Goal: Information Seeking & Learning: Learn about a topic

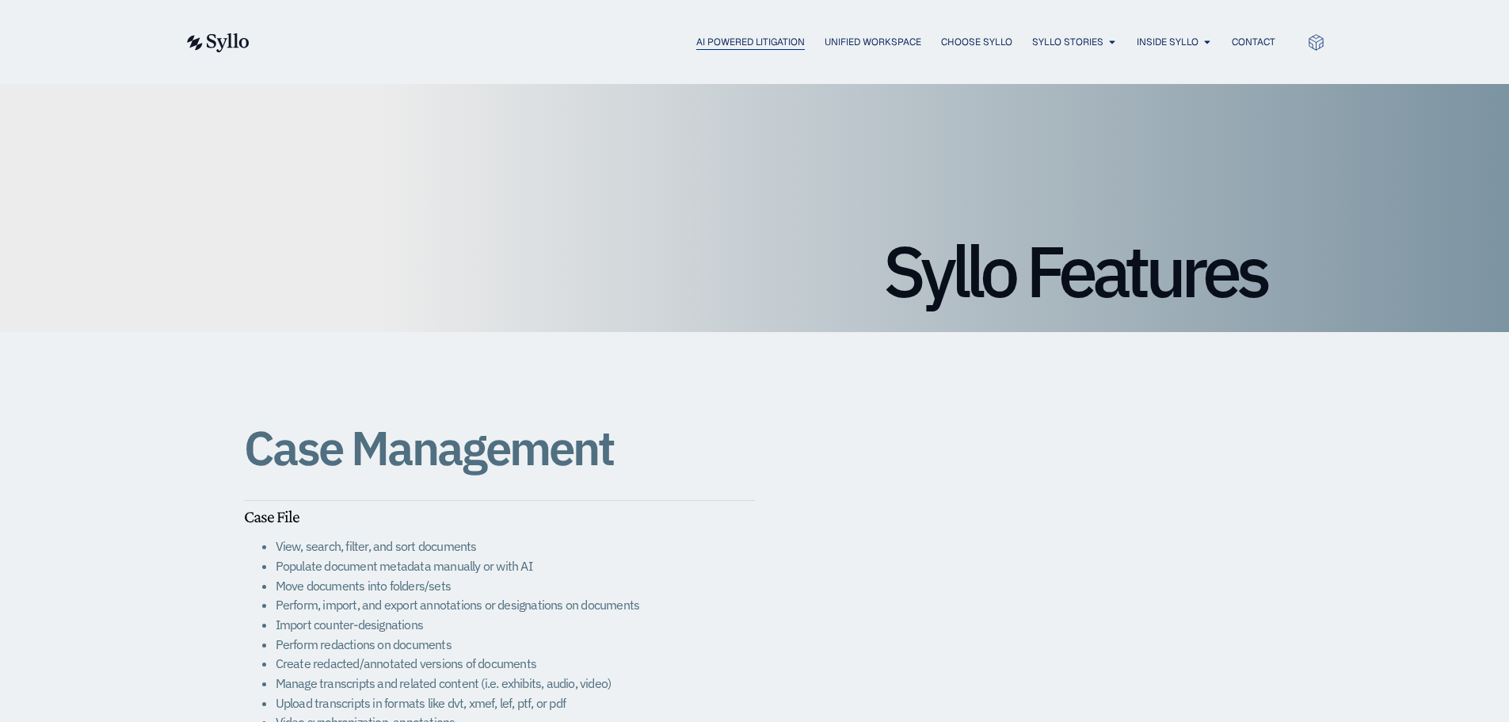
click at [777, 44] on span "AI Powered Litigation" at bounding box center [751, 42] width 109 height 14
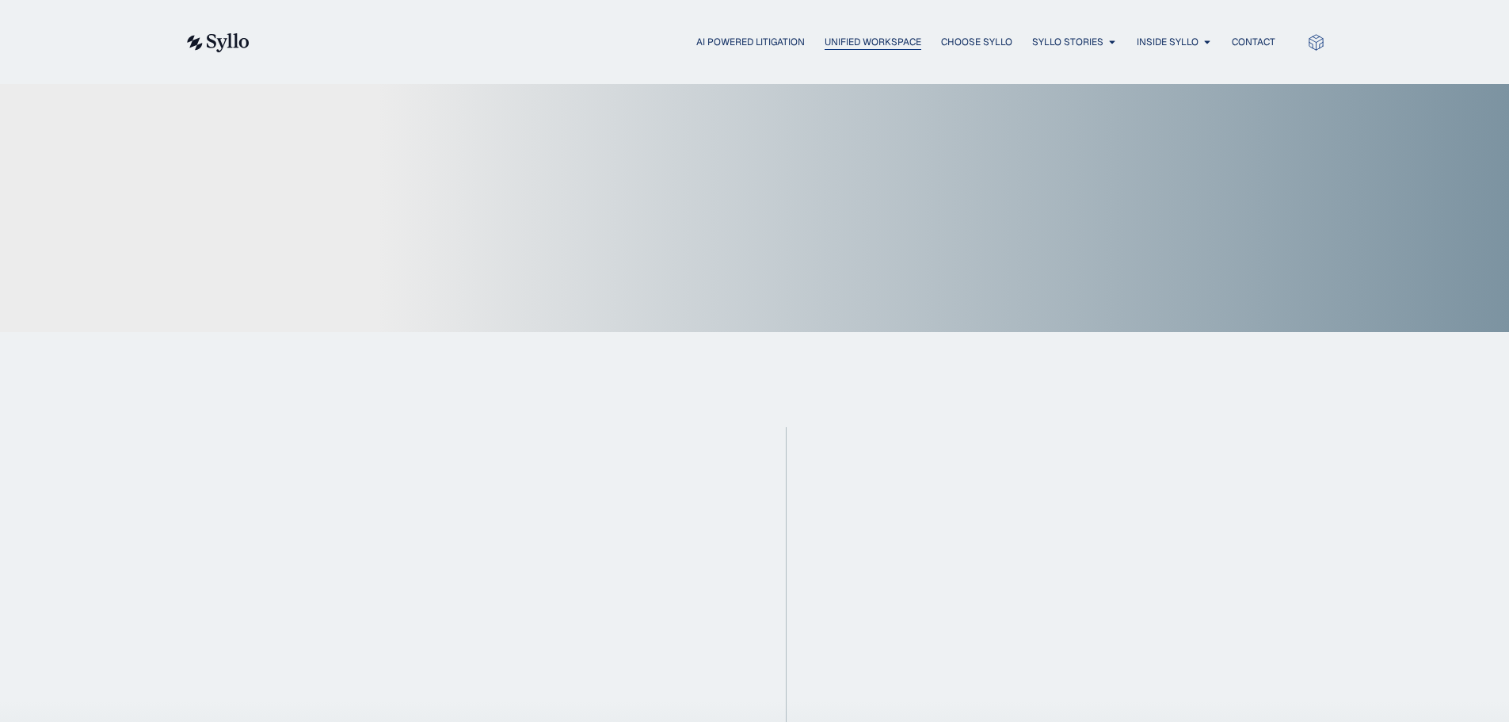
click at [845, 45] on span "Unified Workspace" at bounding box center [873, 42] width 97 height 14
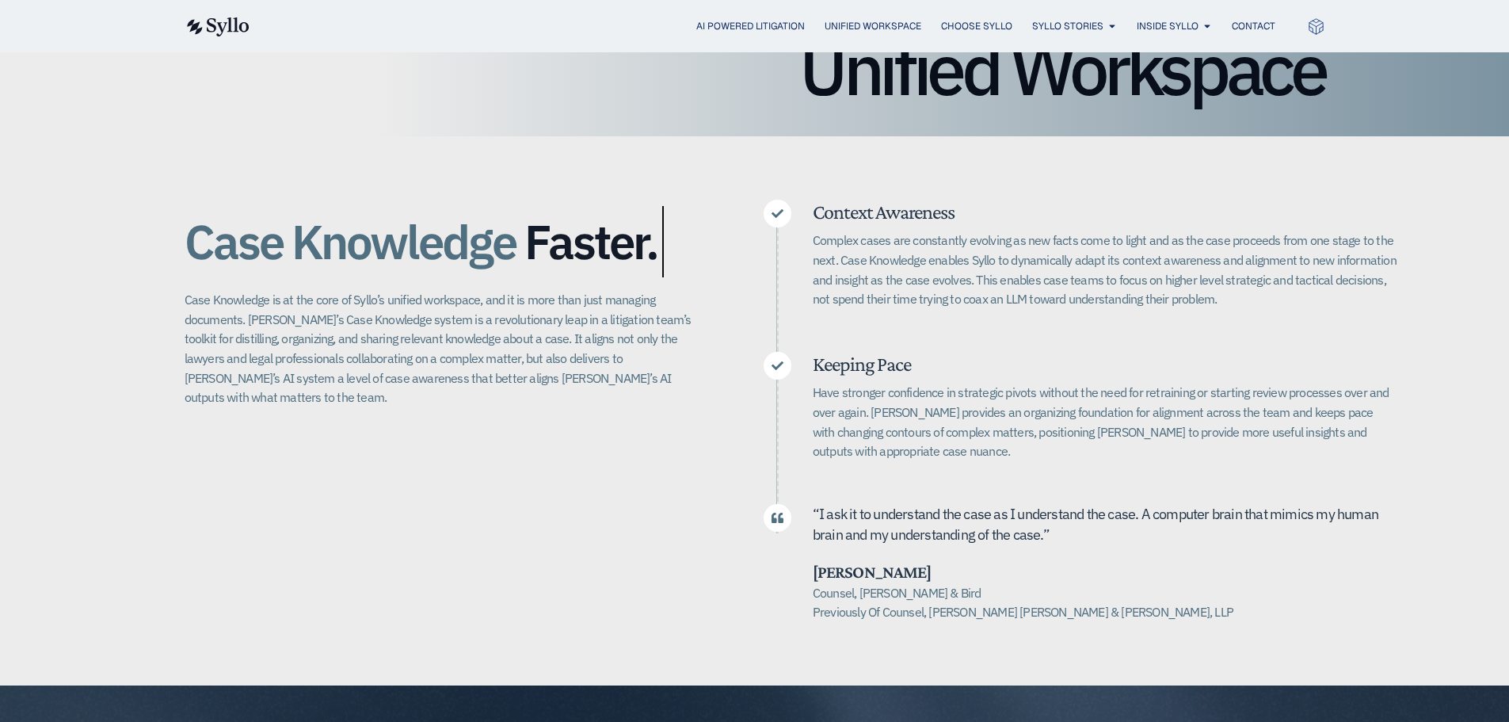
scroll to position [204, 0]
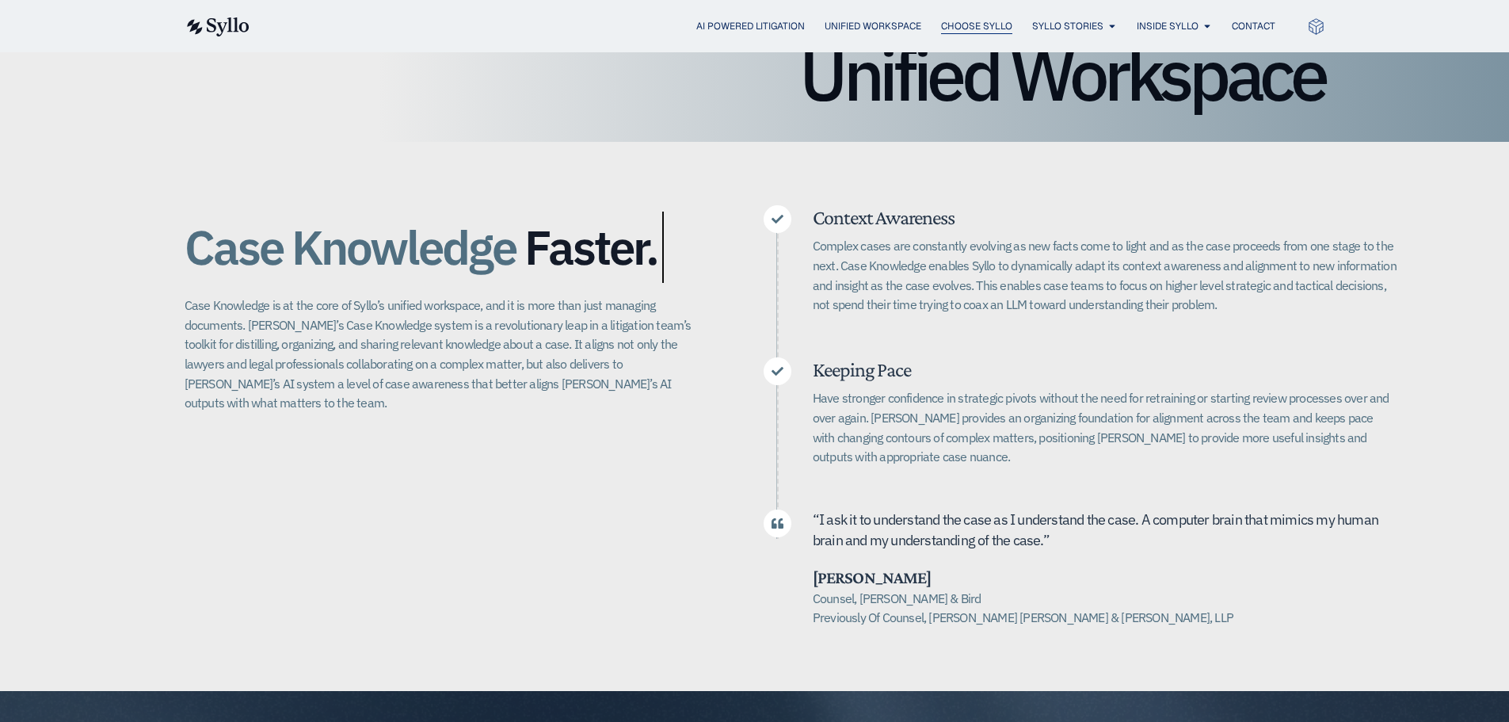
click at [962, 29] on span "Choose Syllo" at bounding box center [976, 26] width 71 height 14
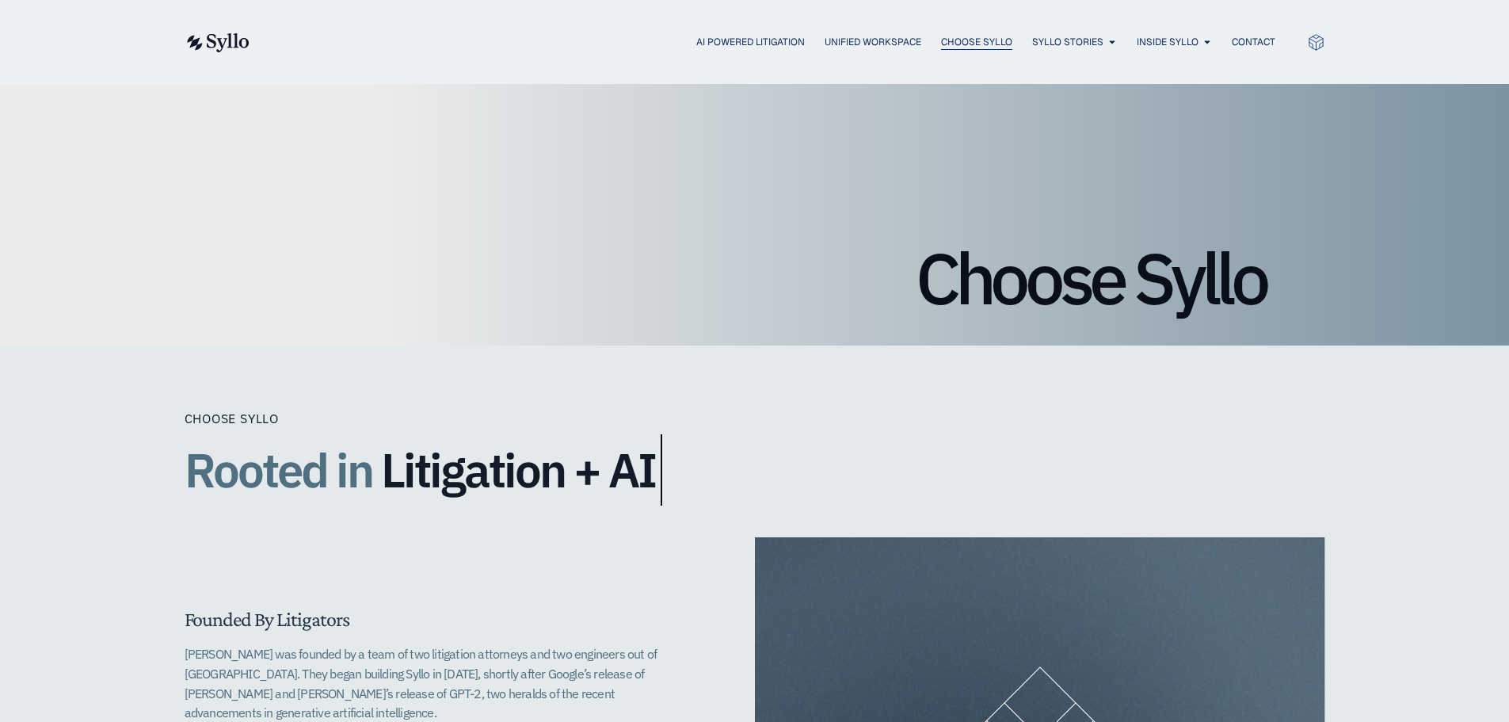
click at [987, 43] on span "Choose Syllo" at bounding box center [976, 42] width 71 height 14
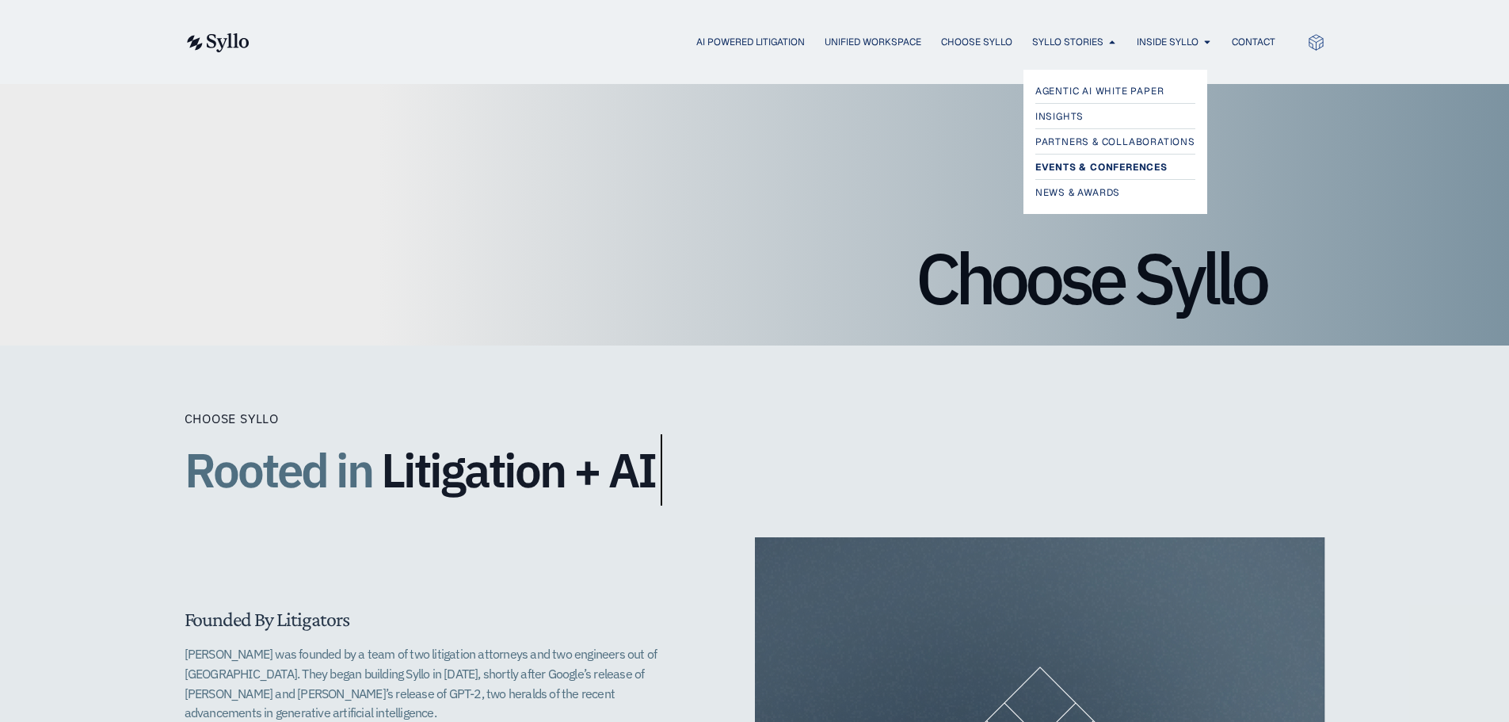
click at [1091, 166] on span "Events & Conferences" at bounding box center [1102, 167] width 132 height 19
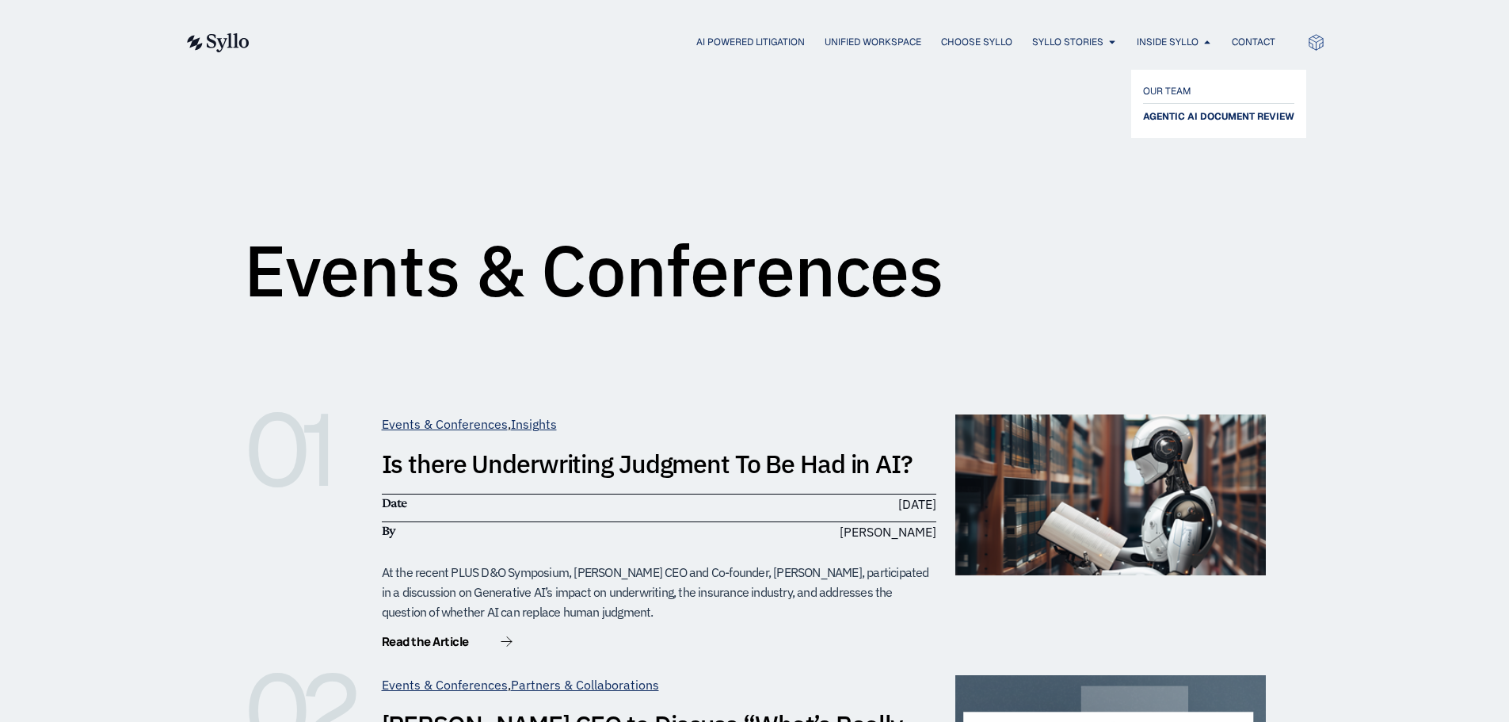
click at [1188, 119] on span "AGENTIC AI DOCUMENT REVIEW" at bounding box center [1218, 116] width 151 height 19
